Goal: Task Accomplishment & Management: Manage account settings

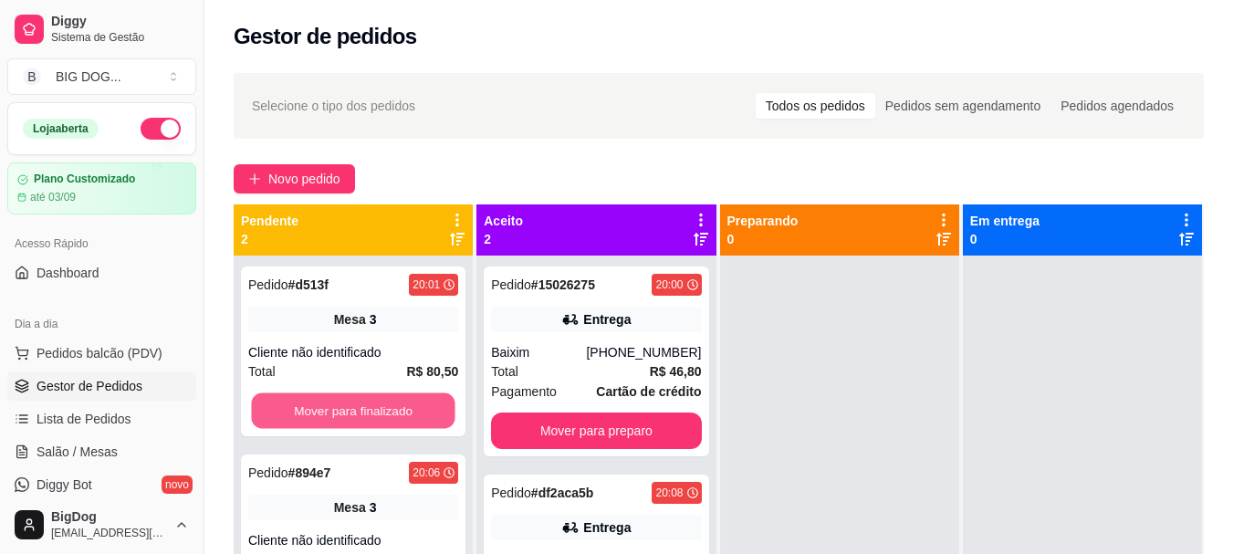
click at [294, 412] on button "Mover para finalizado" at bounding box center [353, 411] width 204 height 36
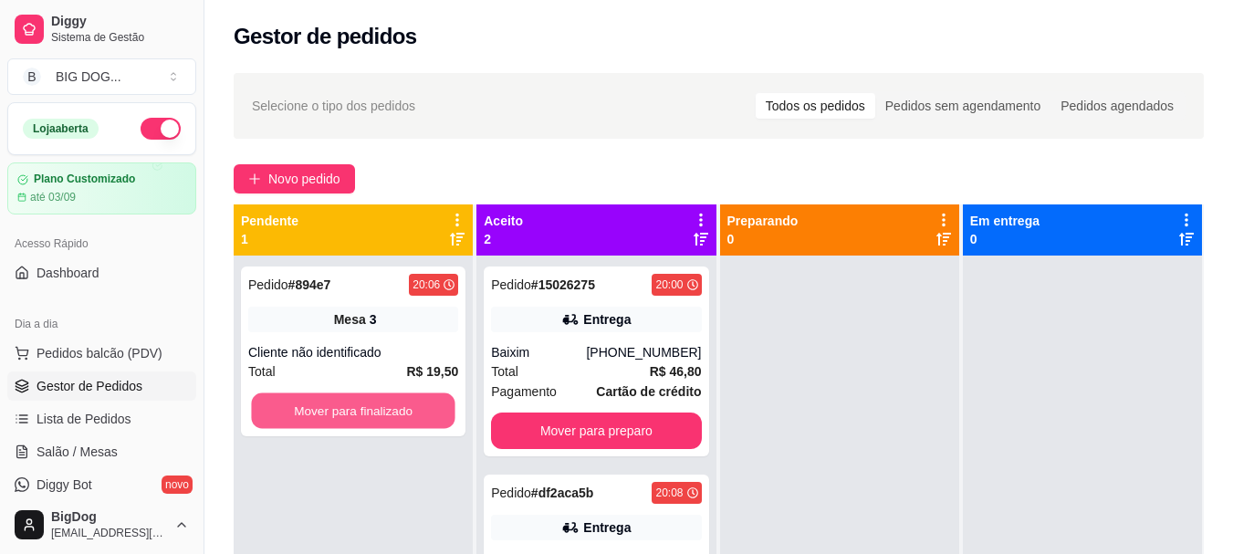
click at [294, 412] on button "Mover para finalizado" at bounding box center [353, 411] width 204 height 36
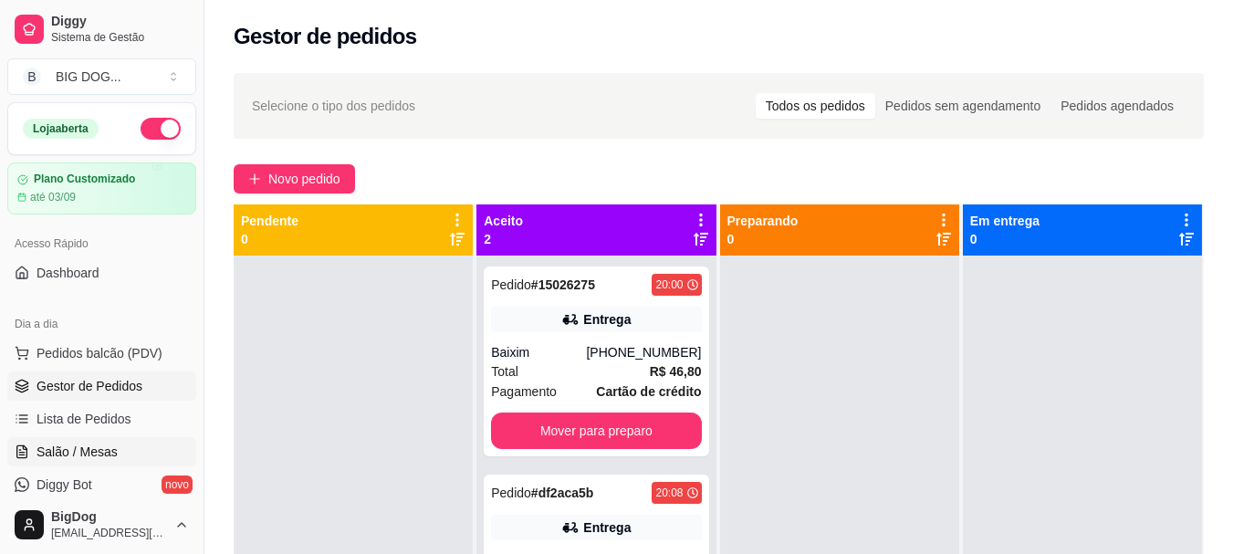
click at [72, 439] on link "Salão / Mesas" at bounding box center [101, 451] width 189 height 29
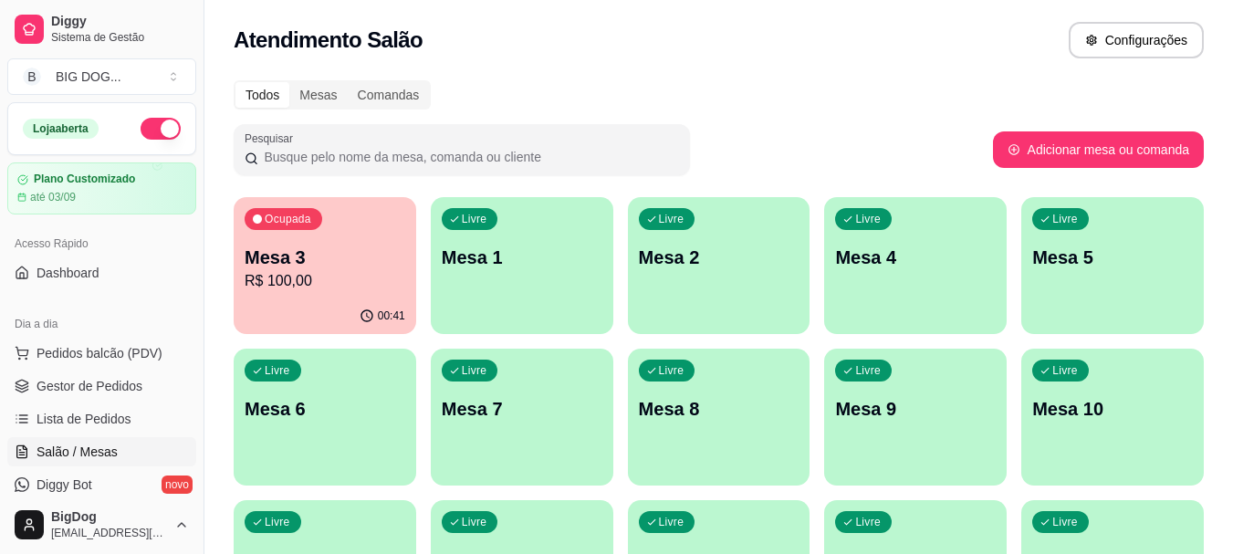
click at [327, 266] on p "Mesa 3" at bounding box center [325, 258] width 161 height 26
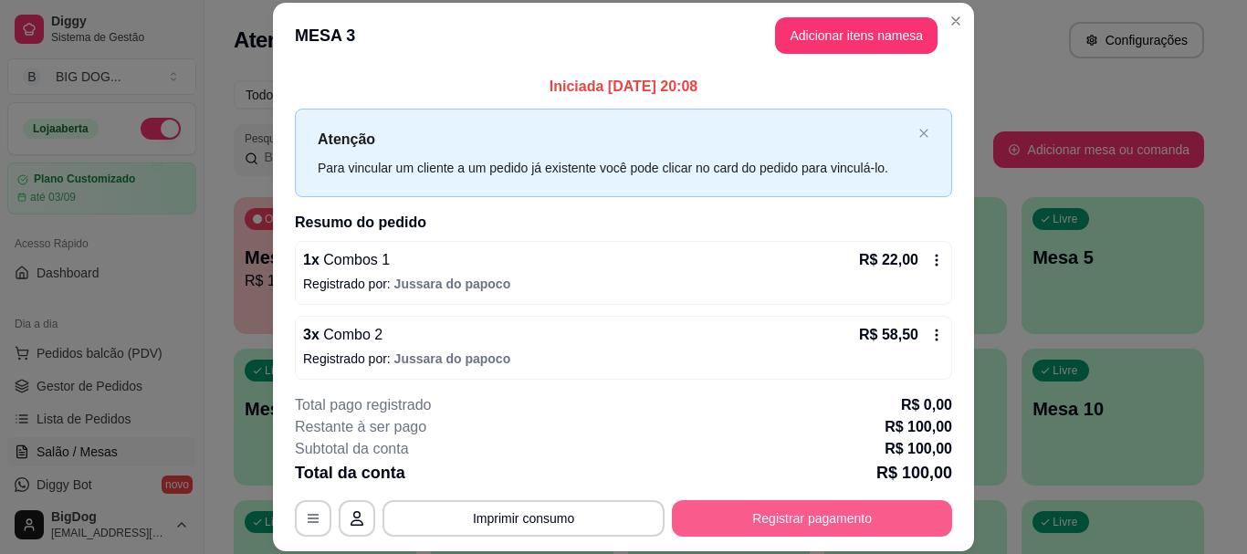
click at [769, 511] on button "Registrar pagamento" at bounding box center [812, 518] width 280 height 37
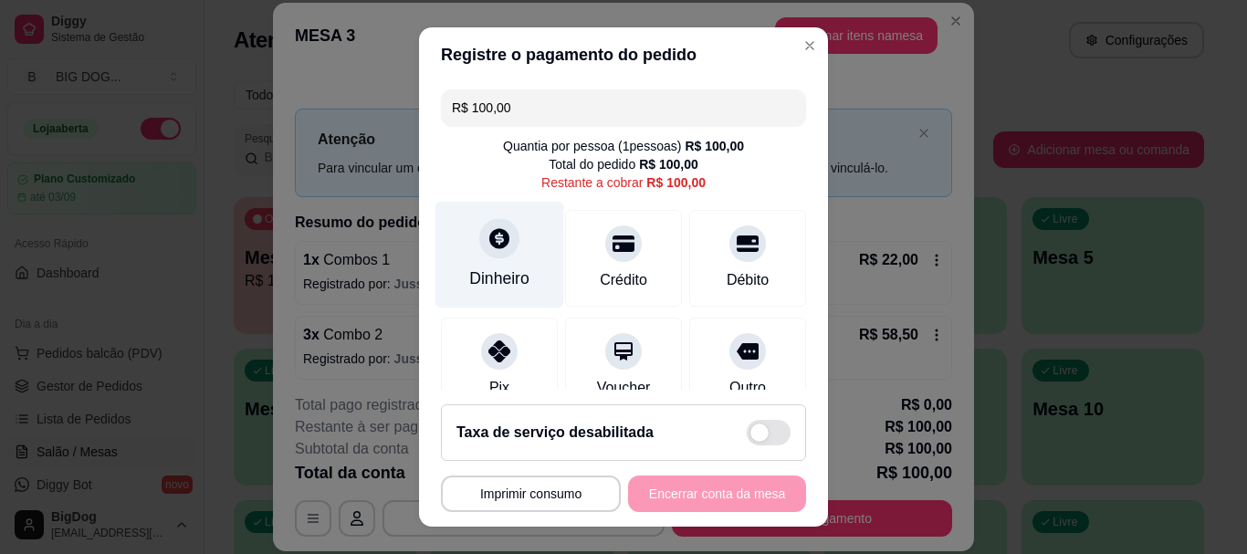
click at [498, 258] on div "Dinheiro" at bounding box center [499, 255] width 129 height 107
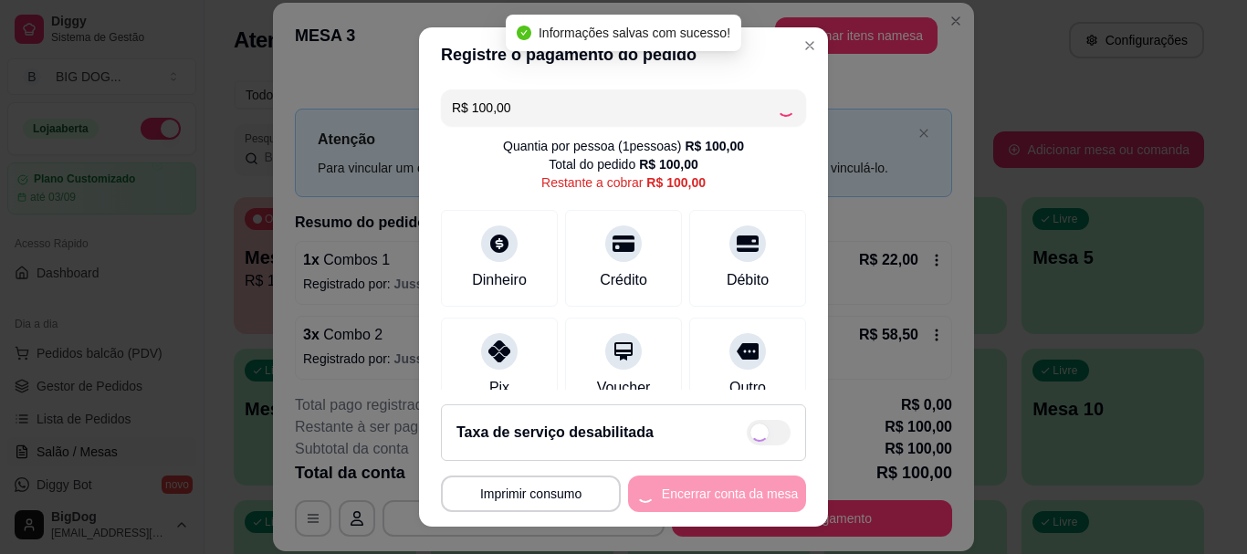
type input "R$ 0,00"
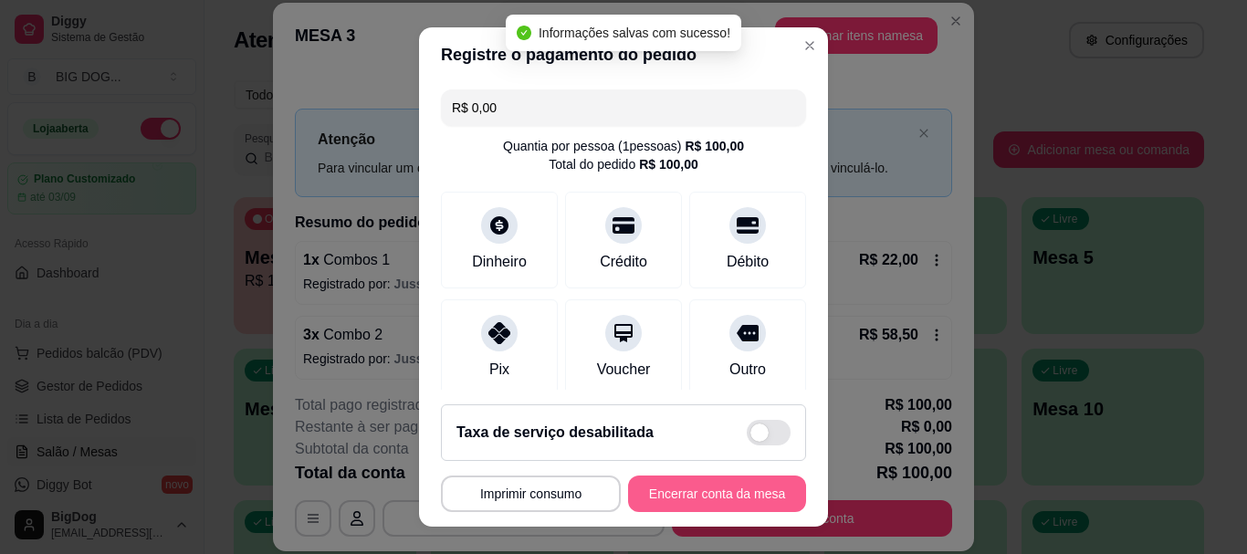
click at [687, 487] on button "Encerrar conta da mesa" at bounding box center [717, 494] width 178 height 37
